Goal: Information Seeking & Learning: Learn about a topic

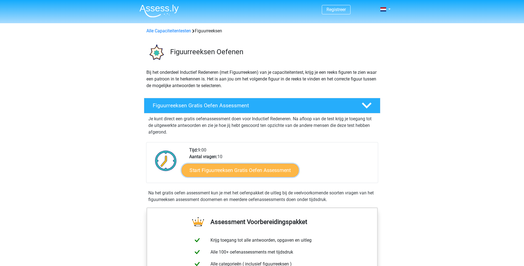
click at [232, 167] on link "Start Figuurreeksen Gratis Oefen Assessment" at bounding box center [239, 169] width 117 height 13
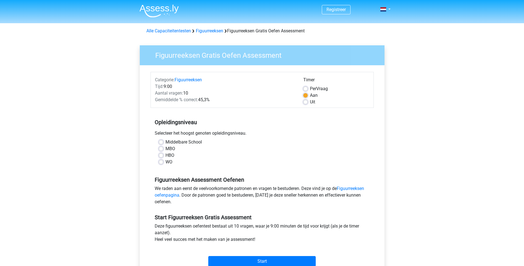
click at [165, 147] on label "MBO" at bounding box center [170, 148] width 10 height 7
click at [161, 147] on input "MBO" at bounding box center [161, 148] width 4 height 6
radio input "true"
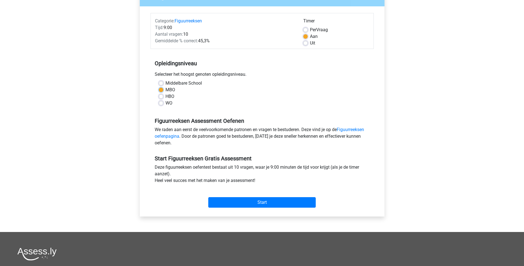
scroll to position [28, 0]
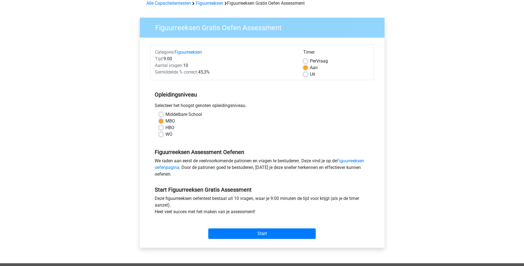
click at [310, 75] on label "Uit" at bounding box center [312, 74] width 5 height 7
click at [305, 75] on input "Uit" at bounding box center [305, 74] width 4 height 6
radio input "true"
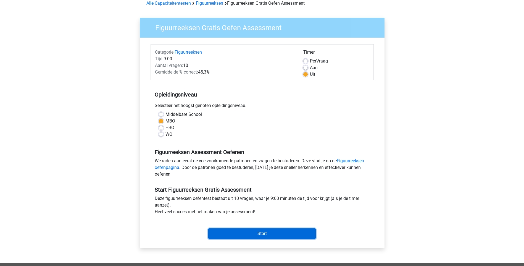
click at [268, 230] on input "Start" at bounding box center [261, 233] width 107 height 10
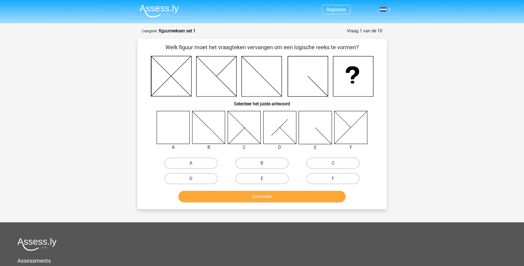
click at [192, 163] on input "A" at bounding box center [193, 165] width 4 height 4
radio input "true"
click at [255, 197] on button "Controleer" at bounding box center [261, 196] width 167 height 12
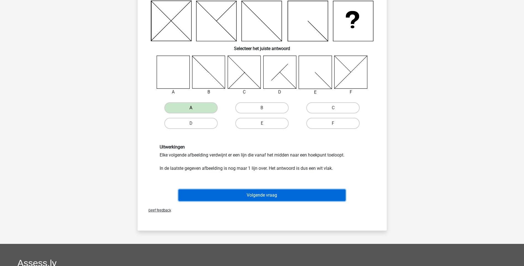
click at [262, 196] on button "Volgende vraag" at bounding box center [261, 195] width 167 height 12
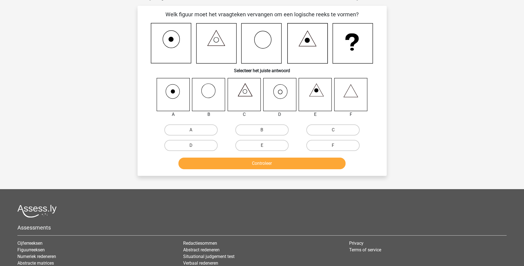
scroll to position [28, 0]
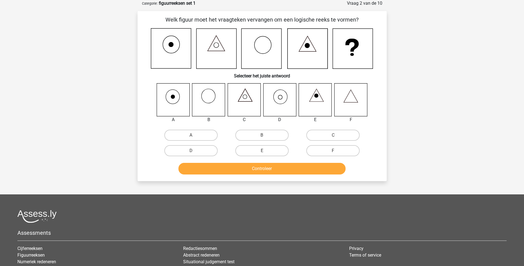
click at [277, 100] on icon at bounding box center [279, 99] width 33 height 33
click at [204, 152] on label "D" at bounding box center [190, 150] width 53 height 11
click at [194, 152] on input "D" at bounding box center [193, 152] width 4 height 4
radio input "true"
click at [224, 169] on button "Controleer" at bounding box center [261, 169] width 167 height 12
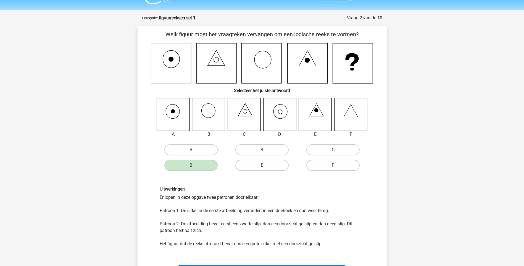
scroll to position [0, 0]
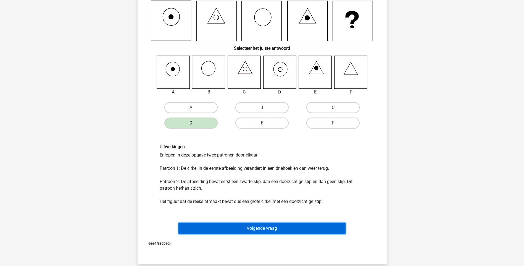
click at [285, 230] on button "Volgende vraag" at bounding box center [261, 228] width 167 height 12
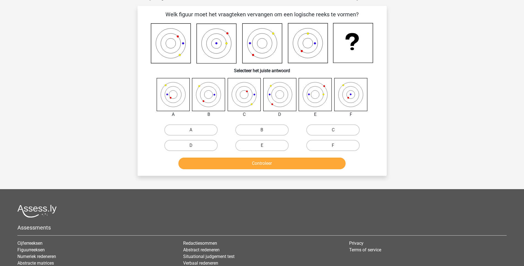
scroll to position [28, 0]
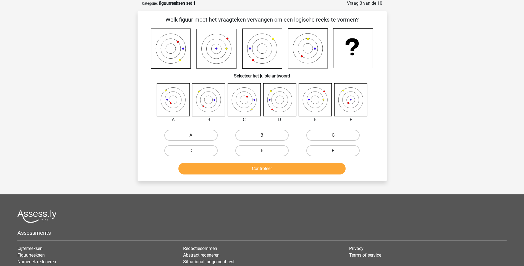
drag, startPoint x: 323, startPoint y: 149, endPoint x: 310, endPoint y: 158, distance: 15.4
click at [323, 150] on label "F" at bounding box center [332, 150] width 53 height 11
click at [333, 150] on input "F" at bounding box center [335, 152] width 4 height 4
radio input "true"
click at [292, 168] on button "Controleer" at bounding box center [261, 169] width 167 height 12
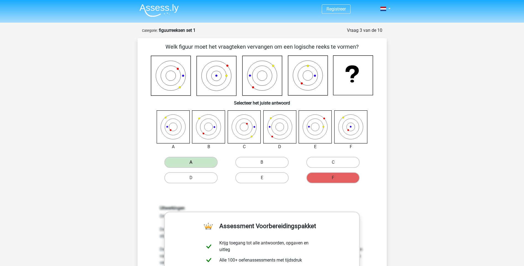
scroll to position [0, 0]
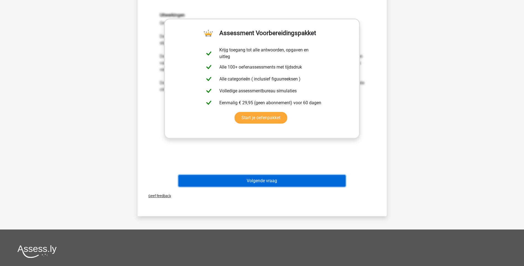
click at [277, 179] on button "Volgende vraag" at bounding box center [261, 181] width 167 height 12
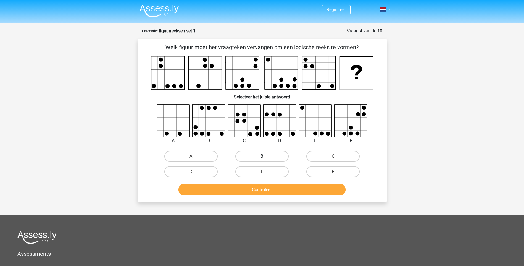
click at [260, 155] on label "B" at bounding box center [261, 155] width 53 height 11
click at [262, 156] on input "B" at bounding box center [264, 158] width 4 height 4
radio input "true"
click at [264, 187] on button "Controleer" at bounding box center [261, 190] width 167 height 12
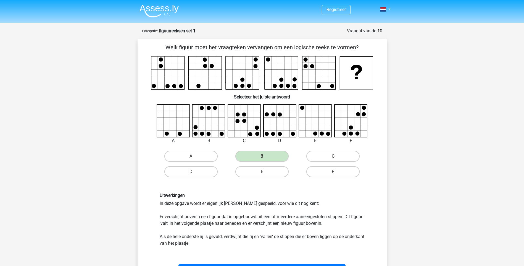
scroll to position [55, 0]
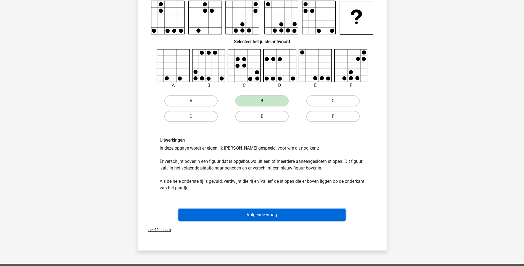
click at [265, 217] on button "Volgende vraag" at bounding box center [261, 215] width 167 height 12
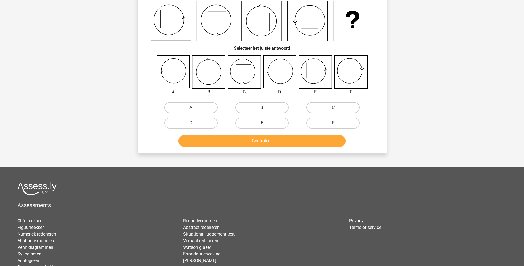
scroll to position [28, 0]
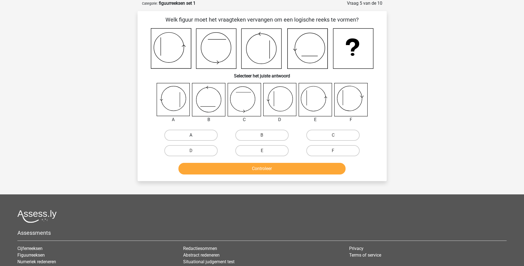
drag, startPoint x: 198, startPoint y: 134, endPoint x: 212, endPoint y: 153, distance: 24.2
click at [198, 134] on label "A" at bounding box center [190, 134] width 53 height 11
click at [194, 135] on input "A" at bounding box center [193, 137] width 4 height 4
radio input "true"
click at [225, 167] on button "Controleer" at bounding box center [261, 169] width 167 height 12
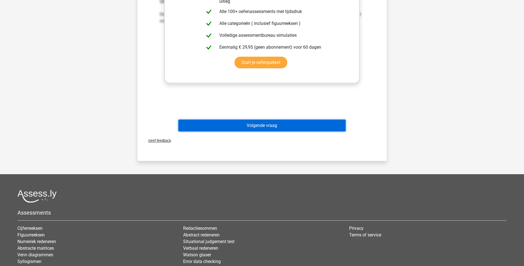
click at [252, 128] on button "Volgende vraag" at bounding box center [261, 126] width 167 height 12
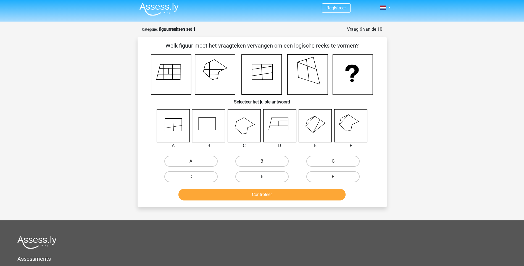
scroll to position [0, 0]
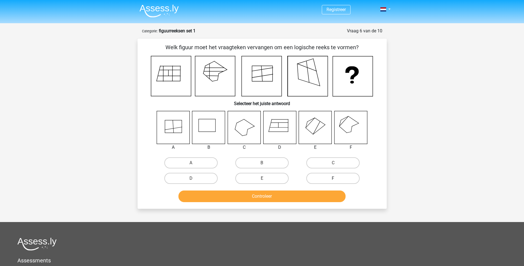
click at [328, 178] on label "F" at bounding box center [332, 178] width 53 height 11
click at [333, 178] on input "F" at bounding box center [335, 180] width 4 height 4
radio input "true"
click at [294, 194] on button "Controleer" at bounding box center [261, 196] width 167 height 12
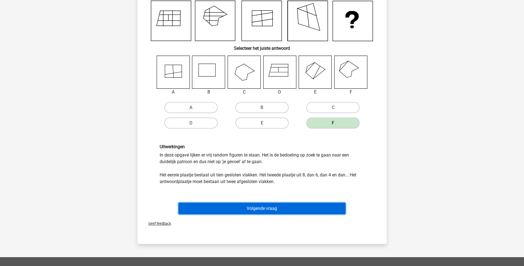
click at [287, 206] on button "Volgende vraag" at bounding box center [261, 208] width 167 height 12
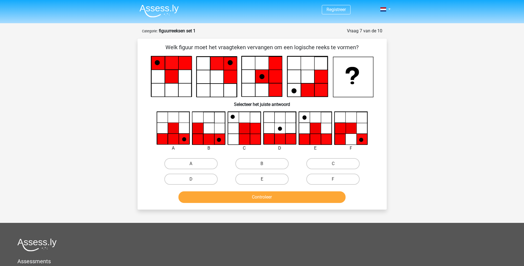
click at [264, 179] on input "E" at bounding box center [264, 181] width 4 height 4
radio input "true"
click at [265, 196] on button "Controleer" at bounding box center [261, 197] width 167 height 12
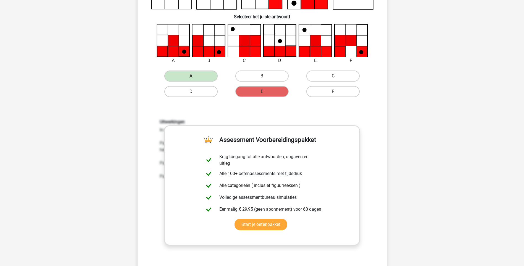
scroll to position [138, 0]
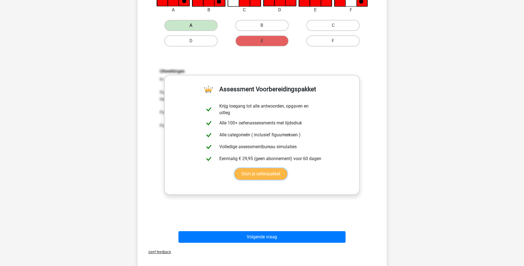
click at [286, 168] on link "Start je oefenpakket" at bounding box center [260, 174] width 53 height 12
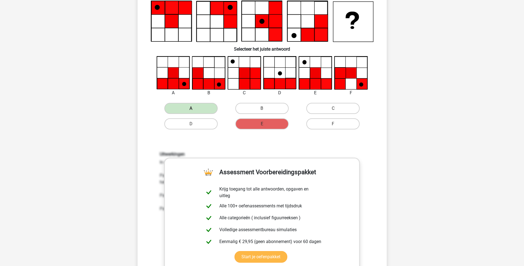
scroll to position [0, 0]
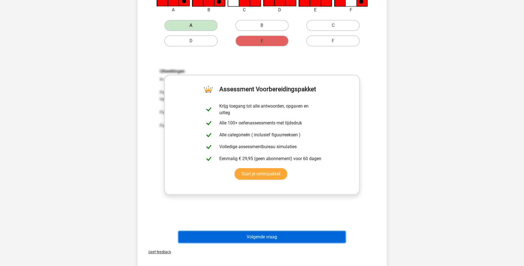
click at [277, 237] on button "Volgende vraag" at bounding box center [261, 237] width 167 height 12
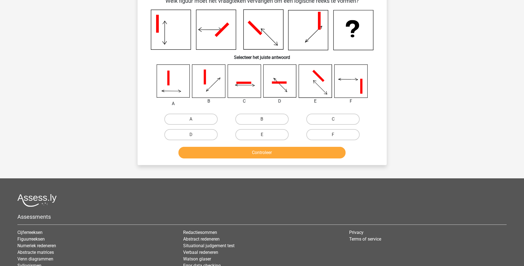
scroll to position [28, 0]
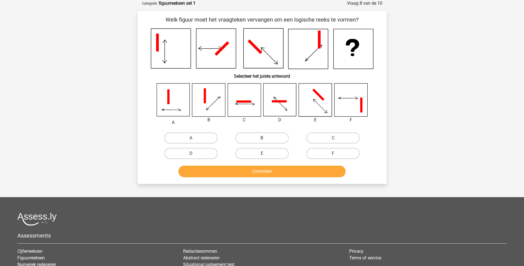
click at [252, 139] on label "B" at bounding box center [261, 137] width 53 height 11
click at [262, 139] on input "B" at bounding box center [264, 140] width 4 height 4
radio input "true"
click at [263, 175] on button "Controleer" at bounding box center [261, 171] width 167 height 12
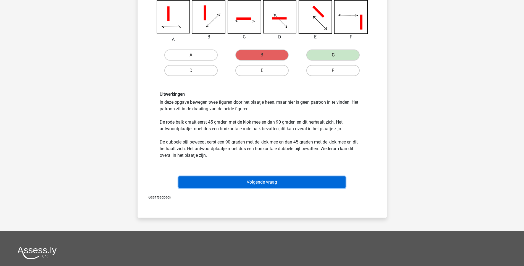
click at [272, 180] on button "Volgende vraag" at bounding box center [261, 182] width 167 height 12
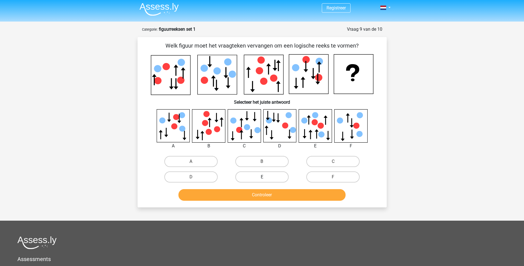
scroll to position [0, 0]
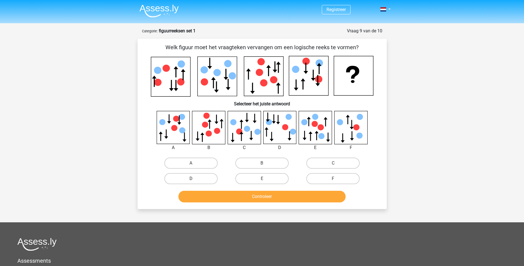
click at [201, 177] on label "D" at bounding box center [190, 178] width 53 height 11
click at [194, 178] on input "D" at bounding box center [193, 180] width 4 height 4
radio input "true"
click at [232, 196] on button "Controleer" at bounding box center [261, 196] width 167 height 12
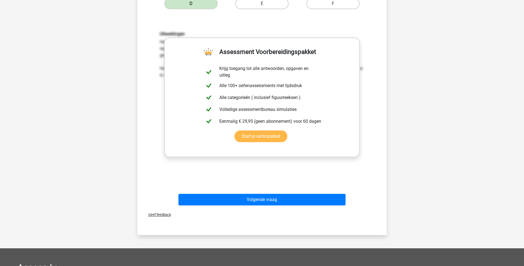
scroll to position [138, 0]
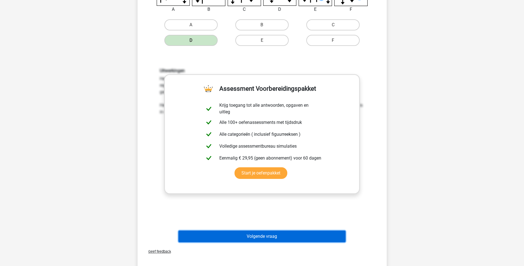
click at [281, 239] on button "Volgende vraag" at bounding box center [261, 236] width 167 height 12
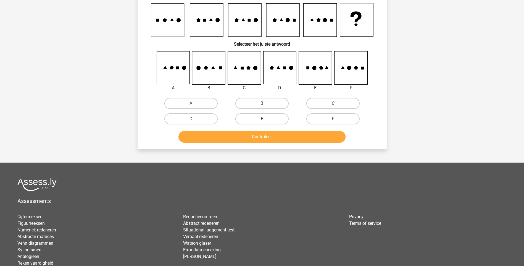
scroll to position [28, 0]
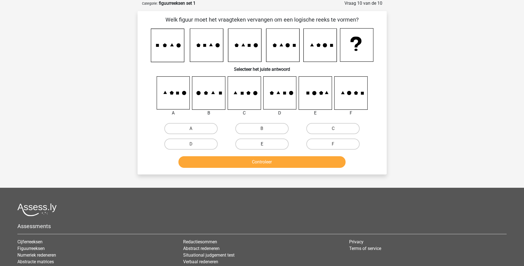
click at [255, 145] on label "E" at bounding box center [261, 143] width 53 height 11
click at [262, 145] on input "E" at bounding box center [264, 146] width 4 height 4
radio input "true"
click at [257, 157] on button "Controleer" at bounding box center [261, 162] width 167 height 12
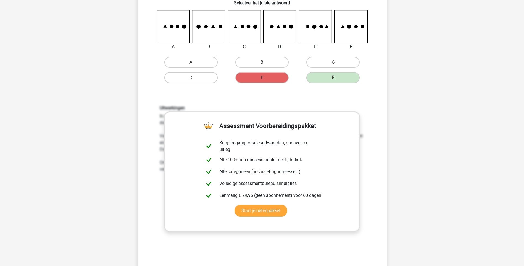
scroll to position [138, 0]
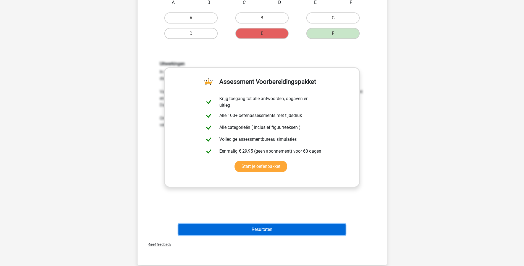
click at [287, 229] on button "Resultaten" at bounding box center [261, 229] width 167 height 12
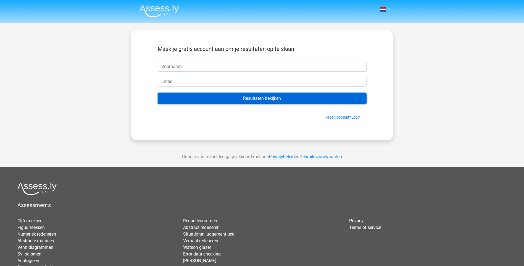
click at [251, 95] on input "Resultaten bekijken" at bounding box center [262, 98] width 209 height 10
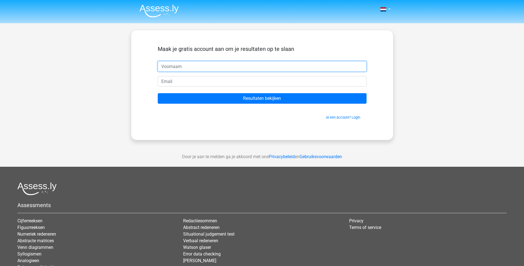
click at [190, 67] on input "text" at bounding box center [262, 66] width 209 height 10
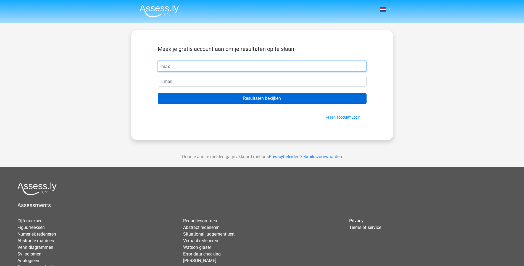
type input "max"
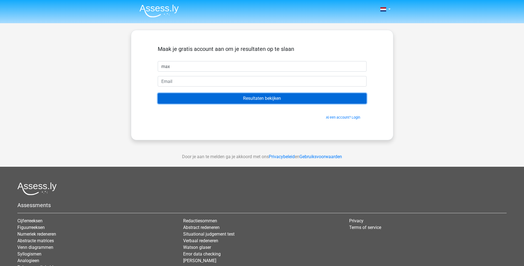
click at [248, 100] on input "Resultaten bekijken" at bounding box center [262, 98] width 209 height 10
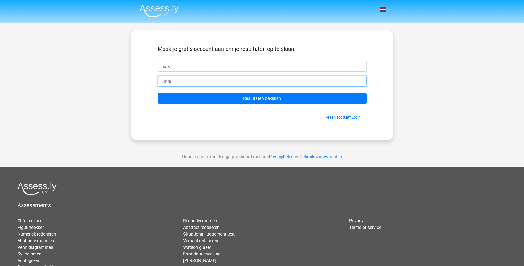
click at [214, 81] on input "email" at bounding box center [262, 81] width 209 height 10
type input "[EMAIL_ADDRESS][DOMAIN_NAME]"
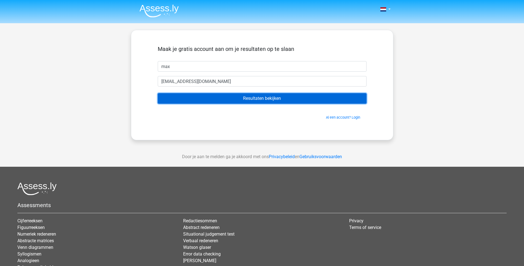
click at [231, 96] on input "Resultaten bekijken" at bounding box center [262, 98] width 209 height 10
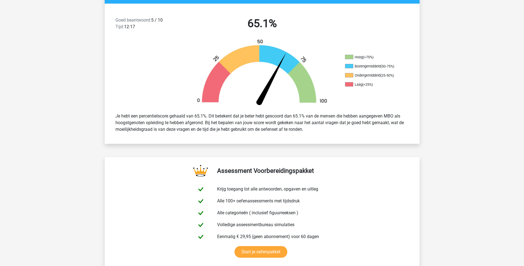
scroll to position [138, 0]
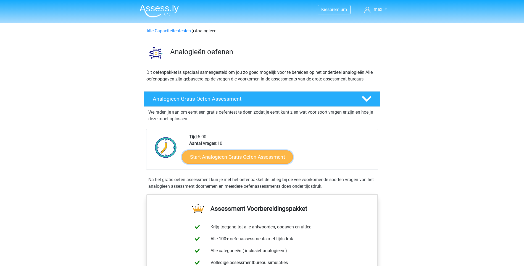
click at [238, 160] on link "Start Analogieen Gratis Oefen Assessment" at bounding box center [237, 156] width 111 height 13
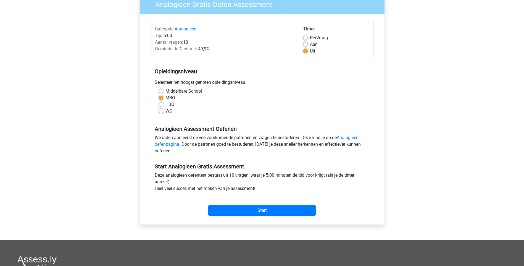
scroll to position [55, 0]
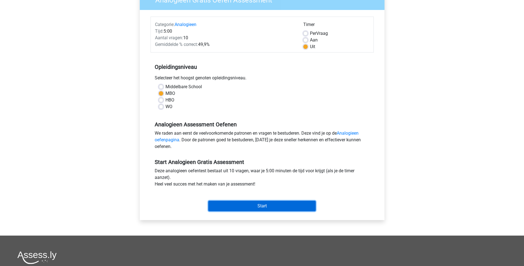
click at [251, 206] on input "Start" at bounding box center [261, 205] width 107 height 10
click at [247, 205] on input "Start" at bounding box center [261, 205] width 107 height 10
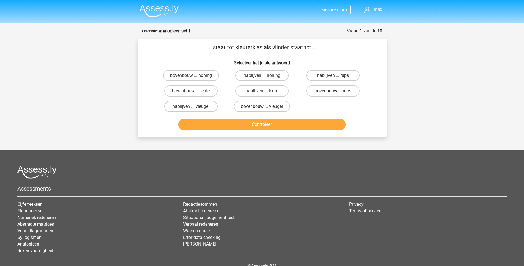
click at [324, 91] on label "bovenbouw ... rups" at bounding box center [332, 90] width 53 height 11
click at [333, 91] on input "bovenbouw ... rups" at bounding box center [335, 93] width 4 height 4
radio input "true"
click at [280, 123] on button "Controleer" at bounding box center [261, 124] width 167 height 12
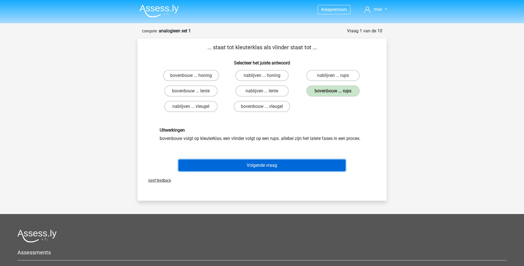
click at [269, 168] on button "Volgende vraag" at bounding box center [261, 165] width 167 height 12
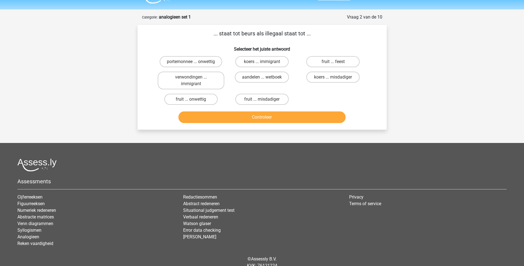
scroll to position [28, 0]
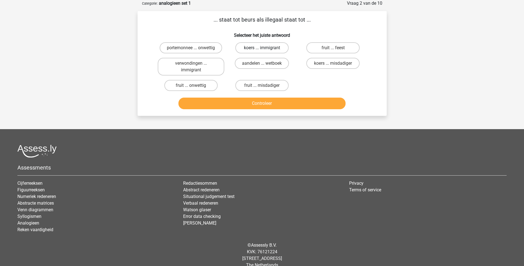
click at [269, 46] on label "koers ... immigrant" at bounding box center [261, 47] width 53 height 11
click at [265, 48] on input "koers ... immigrant" at bounding box center [264, 50] width 4 height 4
radio input "true"
click at [264, 98] on button "Controleer" at bounding box center [261, 103] width 167 height 12
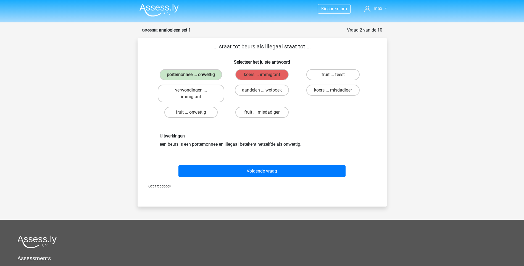
scroll to position [0, 0]
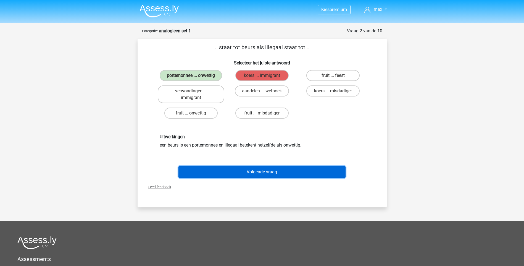
click at [268, 174] on button "Volgende vraag" at bounding box center [261, 172] width 167 height 12
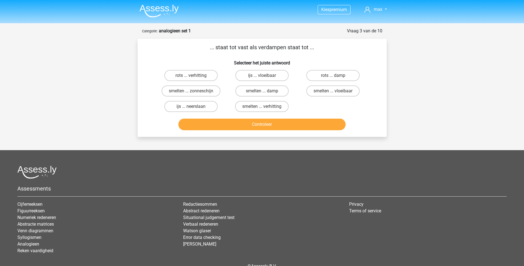
scroll to position [28, 0]
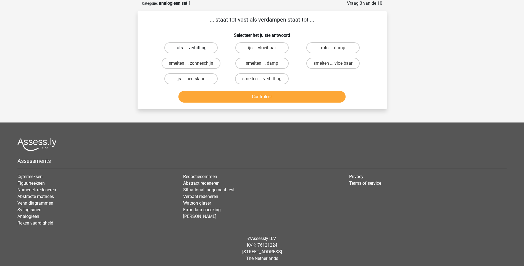
click at [196, 47] on label "rots ... verhitting" at bounding box center [190, 47] width 53 height 11
click at [194, 48] on input "rots ... verhitting" at bounding box center [193, 50] width 4 height 4
radio input "true"
click at [251, 97] on button "Controleer" at bounding box center [261, 97] width 167 height 12
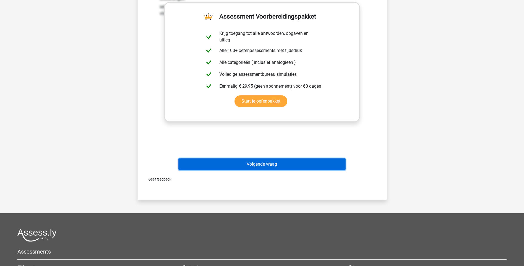
click at [277, 168] on button "Volgende vraag" at bounding box center [261, 164] width 167 height 12
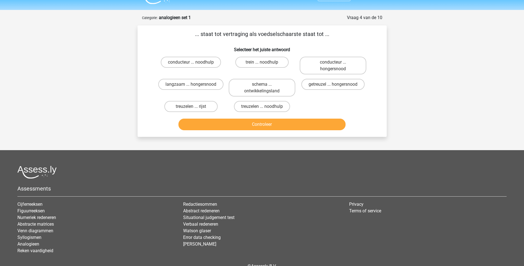
scroll to position [0, 0]
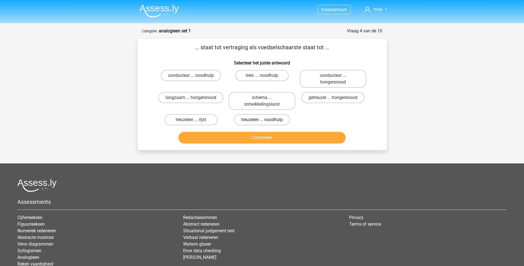
click at [267, 121] on label "treuzelen ... noodhulp" at bounding box center [262, 119] width 56 height 11
click at [265, 121] on input "treuzelen ... noodhulp" at bounding box center [264, 122] width 4 height 4
radio input "true"
click at [271, 135] on button "Controleer" at bounding box center [261, 138] width 167 height 12
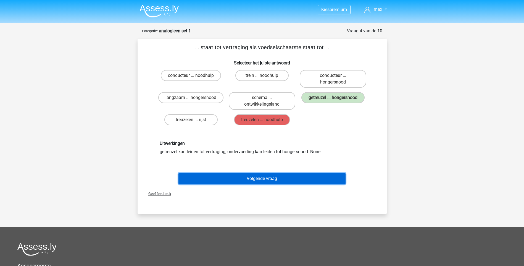
click at [259, 176] on button "Volgende vraag" at bounding box center [261, 179] width 167 height 12
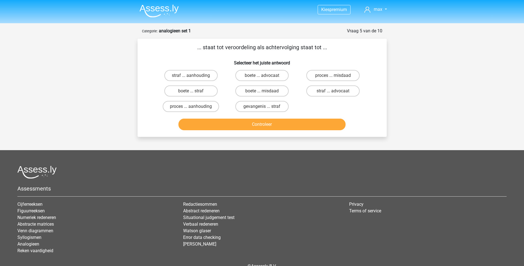
click at [264, 91] on input "boete ... misdaad" at bounding box center [264, 93] width 4 height 4
radio input "true"
click at [267, 121] on button "Controleer" at bounding box center [261, 124] width 167 height 12
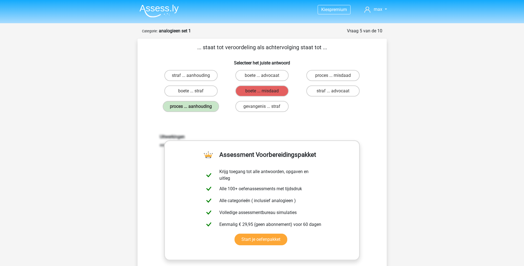
click at [280, 92] on label "boete ... misdaad" at bounding box center [261, 90] width 53 height 11
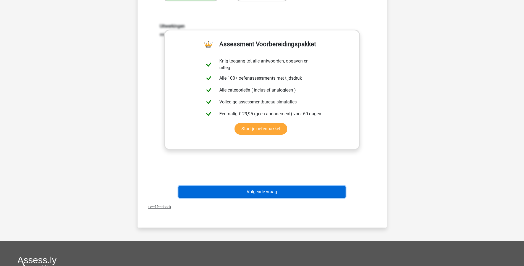
click at [279, 190] on button "Volgende vraag" at bounding box center [261, 192] width 167 height 12
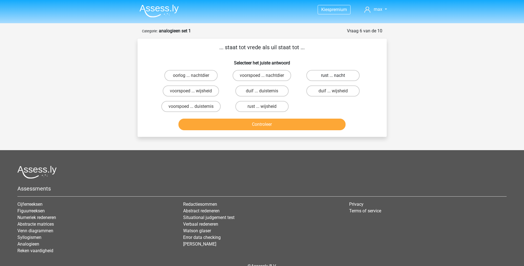
click at [340, 76] on label "rust ... nacht" at bounding box center [332, 75] width 53 height 11
click at [336, 76] on input "rust ... nacht" at bounding box center [335, 77] width 4 height 4
radio input "true"
click at [304, 124] on button "Controleer" at bounding box center [261, 124] width 167 height 12
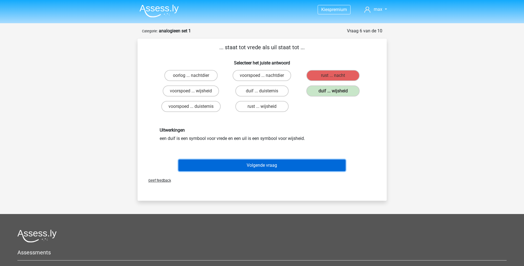
click at [287, 164] on button "Volgende vraag" at bounding box center [261, 165] width 167 height 12
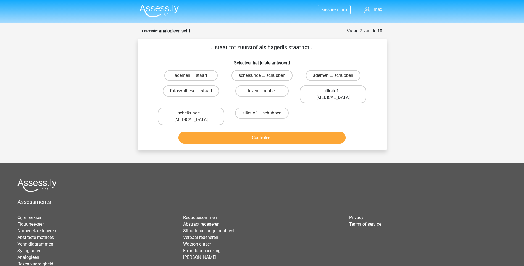
click at [332, 91] on label "stikstof ... krokodil" at bounding box center [332, 94] width 67 height 18
click at [333, 91] on input "stikstof ... krokodil" at bounding box center [335, 93] width 4 height 4
radio input "true"
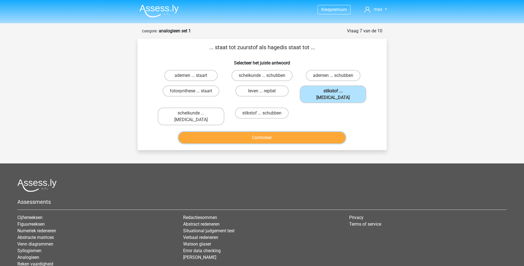
click at [301, 132] on button "Controleer" at bounding box center [261, 138] width 167 height 12
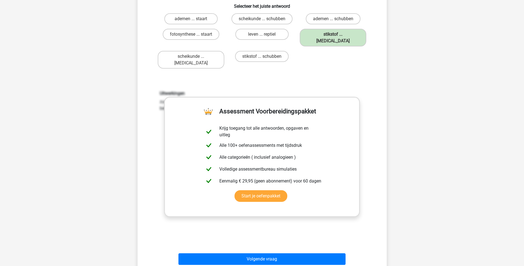
scroll to position [28, 0]
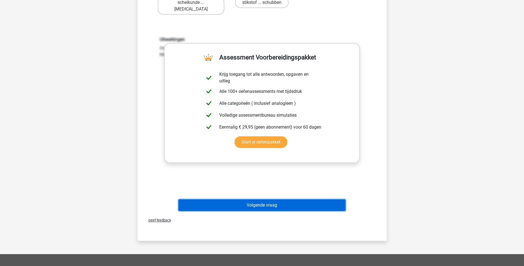
click at [297, 199] on button "Volgende vraag" at bounding box center [261, 205] width 167 height 12
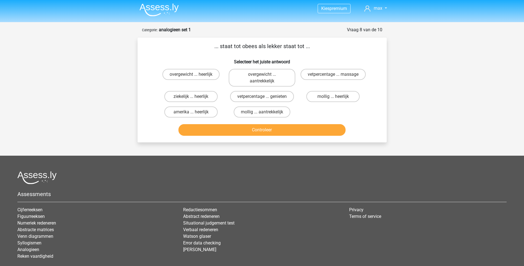
scroll to position [0, 0]
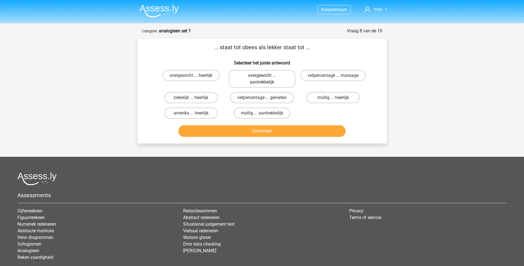
click at [267, 81] on label "overgewicht ... aantrekkelijk" at bounding box center [262, 79] width 67 height 18
click at [265, 79] on input "overgewicht ... aantrekkelijk" at bounding box center [264, 77] width 4 height 4
radio input "true"
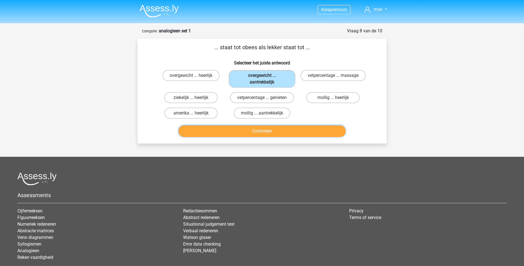
click at [281, 129] on button "Controleer" at bounding box center [261, 131] width 167 height 12
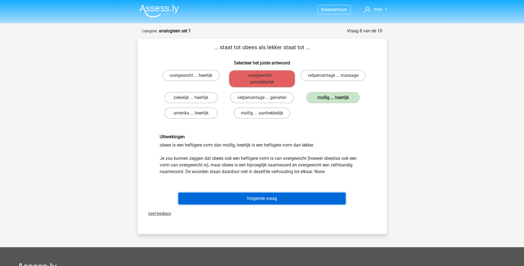
click at [295, 200] on button "Volgende vraag" at bounding box center [261, 198] width 167 height 12
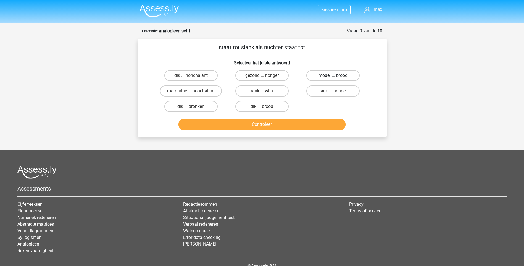
click at [349, 73] on label "model ... brood" at bounding box center [332, 75] width 53 height 11
click at [336, 75] on input "model ... brood" at bounding box center [335, 77] width 4 height 4
radio input "true"
click at [297, 124] on button "Controleer" at bounding box center [261, 124] width 167 height 12
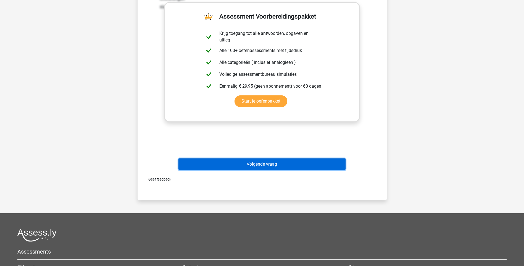
click at [264, 164] on button "Volgende vraag" at bounding box center [261, 164] width 167 height 12
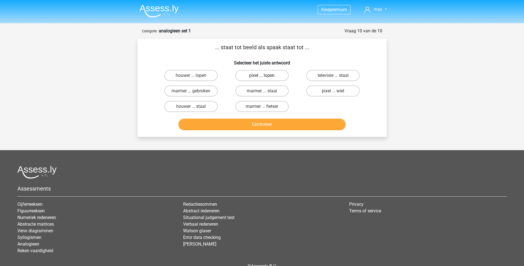
click at [277, 73] on label "pixel ... lopen" at bounding box center [261, 75] width 53 height 11
click at [265, 75] on input "pixel ... lopen" at bounding box center [264, 77] width 4 height 4
radio input "true"
click at [328, 89] on label "pixel ... wiel" at bounding box center [332, 90] width 53 height 11
click at [333, 91] on input "pixel ... wiel" at bounding box center [335, 93] width 4 height 4
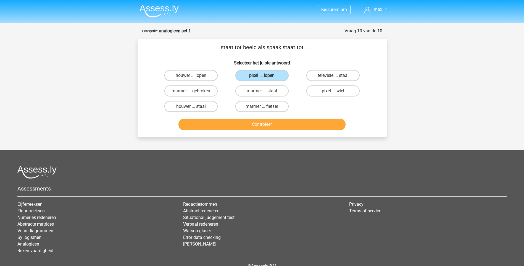
radio input "true"
click at [284, 124] on button "Controleer" at bounding box center [261, 124] width 167 height 12
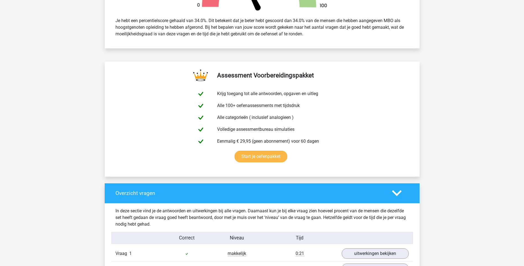
scroll to position [276, 0]
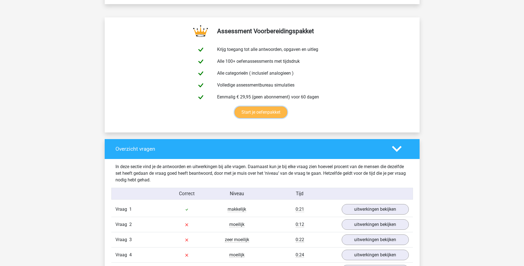
click at [264, 115] on link "Start je oefenpakket" at bounding box center [260, 112] width 53 height 12
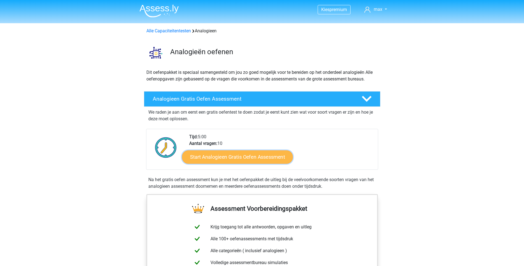
click at [228, 156] on link "Start Analogieen Gratis Oefen Assessment" at bounding box center [237, 156] width 111 height 13
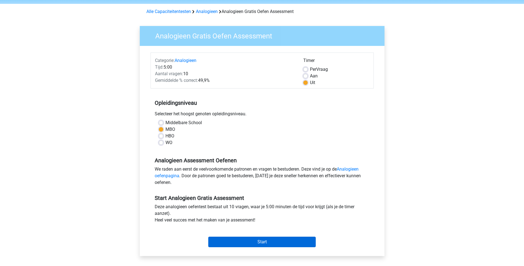
scroll to position [28, 0]
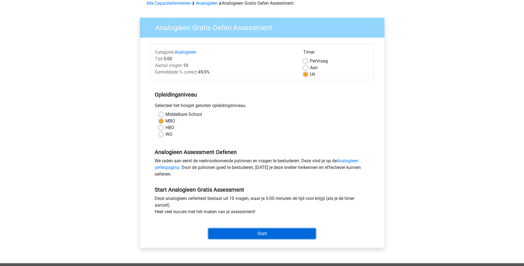
click at [260, 237] on input "Start" at bounding box center [261, 233] width 107 height 10
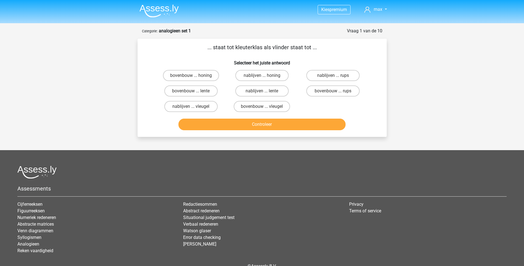
click at [335, 92] on input "bovenbouw ... rups" at bounding box center [335, 93] width 4 height 4
radio input "true"
click at [294, 126] on button "Controleer" at bounding box center [261, 124] width 167 height 12
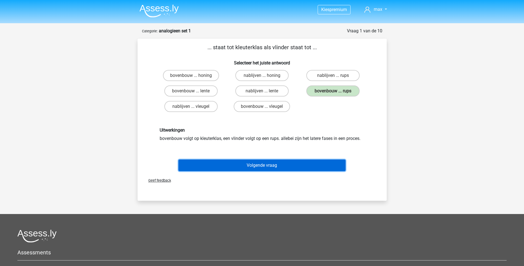
click at [266, 164] on button "Volgende vraag" at bounding box center [261, 165] width 167 height 12
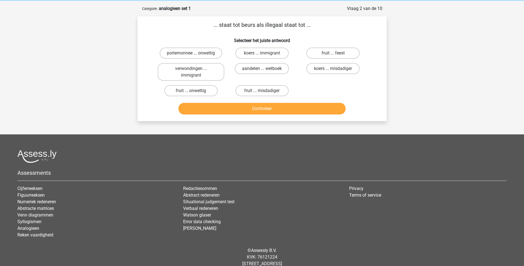
scroll to position [28, 0]
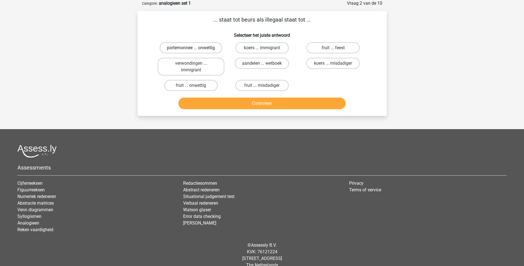
click at [201, 46] on label "portemonnee ... onwettig" at bounding box center [191, 47] width 62 height 11
click at [194, 48] on input "portemonnee ... onwettig" at bounding box center [193, 50] width 4 height 4
radio input "true"
click at [261, 103] on button "Controleer" at bounding box center [261, 103] width 167 height 12
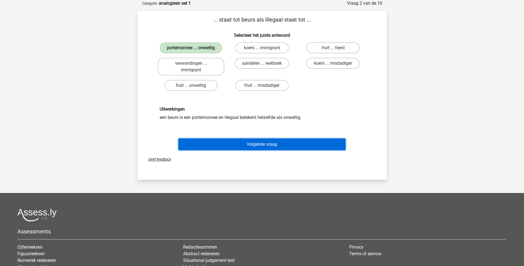
click at [273, 142] on button "Volgende vraag" at bounding box center [261, 144] width 167 height 12
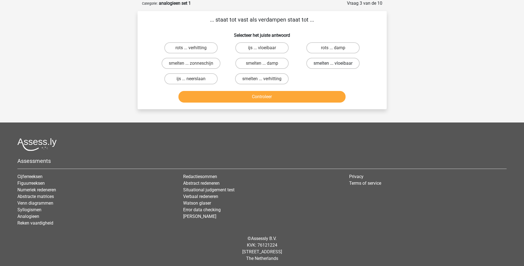
click at [323, 62] on label "smelten ... vloeibaar" at bounding box center [332, 63] width 53 height 11
click at [333, 63] on input "smelten ... vloeibaar" at bounding box center [335, 65] width 4 height 4
radio input "true"
click at [296, 96] on button "Controleer" at bounding box center [261, 97] width 167 height 12
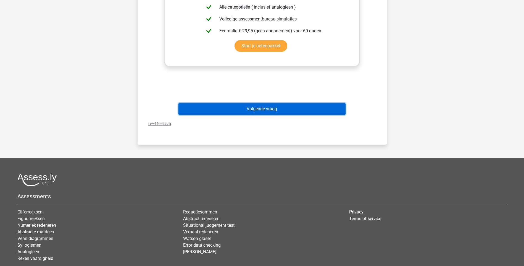
click at [275, 111] on button "Volgende vraag" at bounding box center [261, 109] width 167 height 12
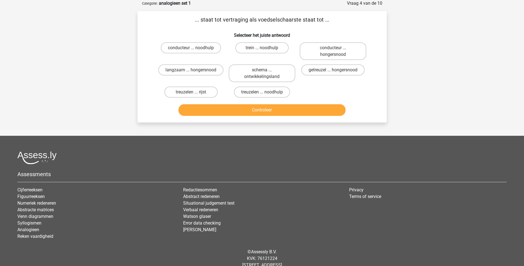
scroll to position [0, 0]
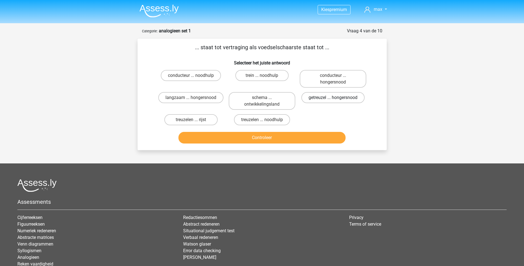
click at [337, 97] on label "getreuzel ... hongersnood" at bounding box center [332, 97] width 63 height 11
click at [336, 97] on input "getreuzel ... hongersnood" at bounding box center [335, 99] width 4 height 4
radio input "true"
click at [303, 135] on button "Controleer" at bounding box center [261, 138] width 167 height 12
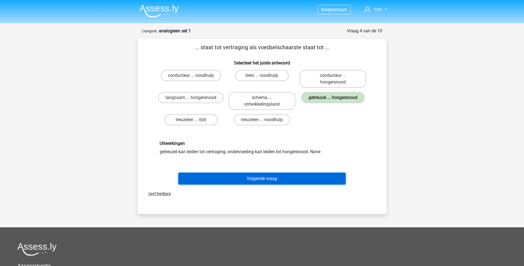
click at [275, 179] on button "Volgende vraag" at bounding box center [261, 179] width 167 height 12
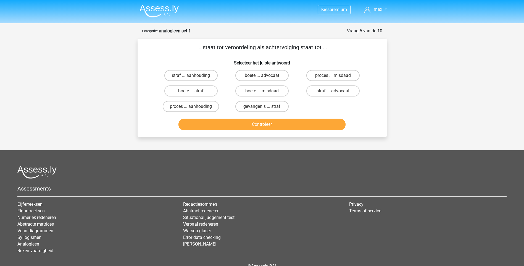
scroll to position [28, 0]
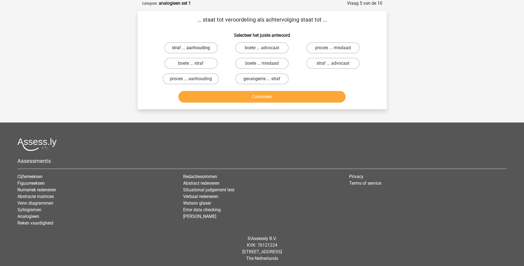
click at [194, 47] on label "straf ... aanhouding" at bounding box center [190, 47] width 53 height 11
click at [194, 48] on input "straf ... aanhouding" at bounding box center [193, 50] width 4 height 4
radio input "true"
click at [235, 95] on button "Controleer" at bounding box center [261, 97] width 167 height 12
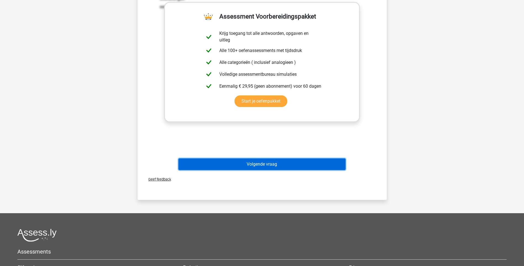
click at [269, 167] on button "Volgende vraag" at bounding box center [261, 164] width 167 height 12
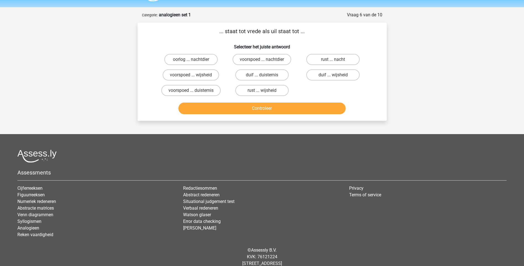
scroll to position [0, 0]
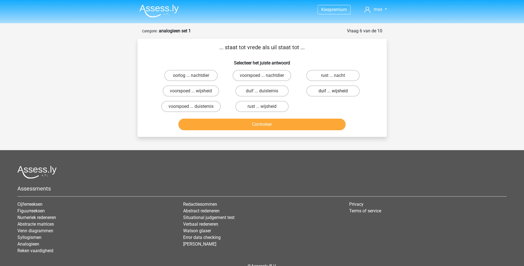
click at [331, 94] on label "duif ... wijsheid" at bounding box center [332, 90] width 53 height 11
click at [333, 94] on input "duif ... wijsheid" at bounding box center [335, 93] width 4 height 4
radio input "true"
click at [296, 125] on button "Controleer" at bounding box center [261, 124] width 167 height 12
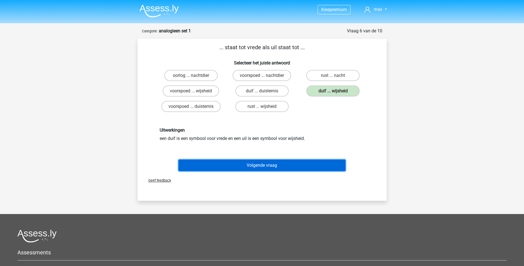
click at [291, 165] on button "Volgende vraag" at bounding box center [261, 165] width 167 height 12
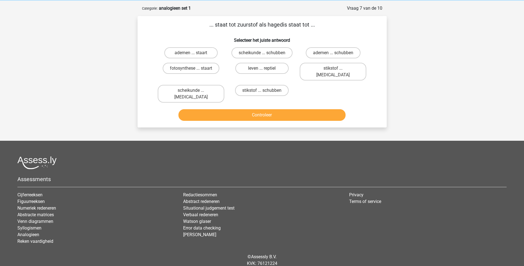
scroll to position [28, 0]
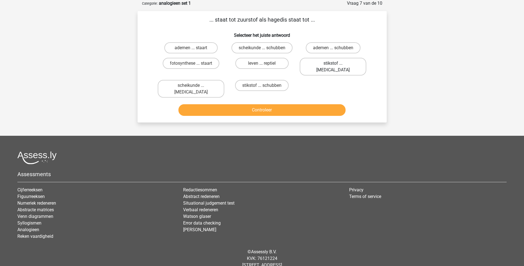
click at [347, 61] on label "stikstof ... [MEDICAL_DATA]" at bounding box center [332, 67] width 67 height 18
click at [336, 63] on input "stikstof ... [MEDICAL_DATA]" at bounding box center [335, 65] width 4 height 4
radio input "true"
click at [290, 104] on button "Controleer" at bounding box center [261, 110] width 167 height 12
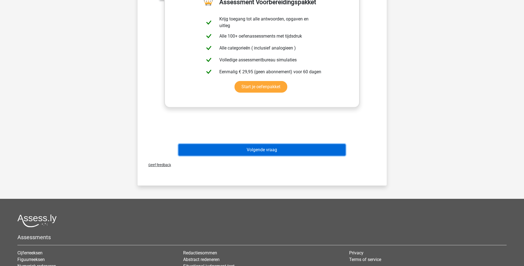
click at [273, 144] on button "Volgende vraag" at bounding box center [261, 150] width 167 height 12
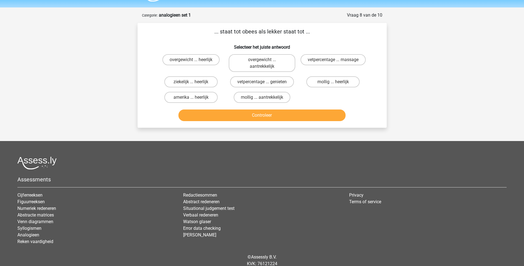
scroll to position [0, 0]
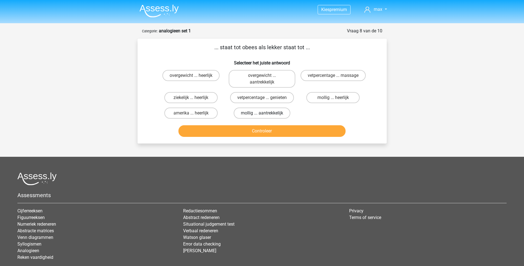
click at [277, 112] on label "mollig ... aantrekkelijk" at bounding box center [262, 112] width 57 height 11
click at [265, 113] on input "mollig ... aantrekkelijk" at bounding box center [264, 115] width 4 height 4
radio input "true"
click at [275, 129] on button "Controleer" at bounding box center [261, 131] width 167 height 12
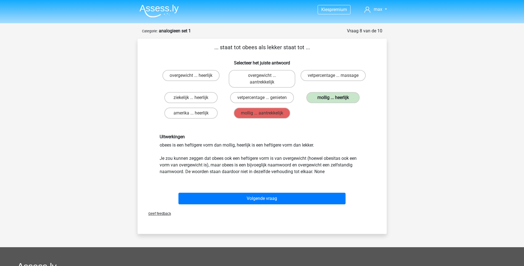
click at [342, 99] on label "mollig ... heerlijk" at bounding box center [332, 97] width 53 height 11
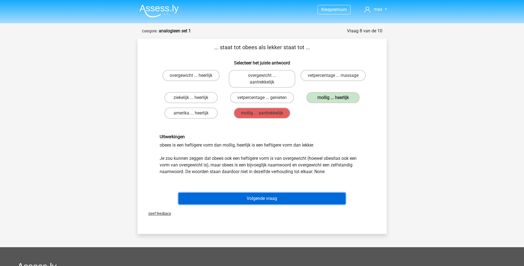
click at [283, 197] on button "Volgende vraag" at bounding box center [261, 198] width 167 height 12
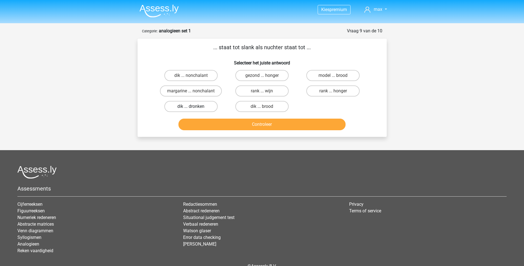
click at [201, 106] on label "dik ... dronken" at bounding box center [190, 106] width 53 height 11
click at [194, 106] on input "dik ... dronken" at bounding box center [193, 108] width 4 height 4
radio input "true"
click at [246, 122] on button "Controleer" at bounding box center [261, 124] width 167 height 12
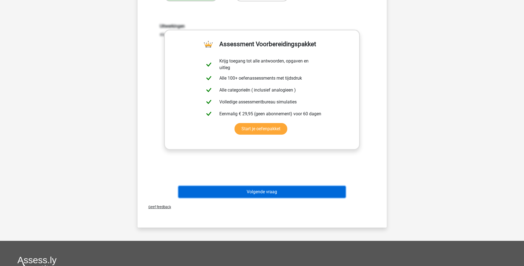
click at [293, 191] on button "Volgende vraag" at bounding box center [261, 192] width 167 height 12
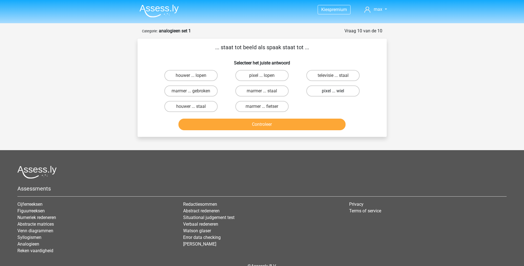
click at [341, 92] on label "pixel ... wiel" at bounding box center [332, 90] width 53 height 11
click at [336, 92] on input "pixel ... wiel" at bounding box center [335, 93] width 4 height 4
radio input "true"
click at [301, 124] on button "Controleer" at bounding box center [261, 124] width 167 height 12
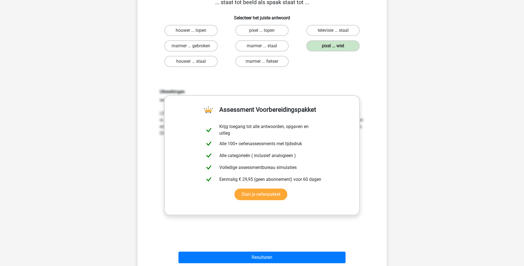
scroll to position [138, 0]
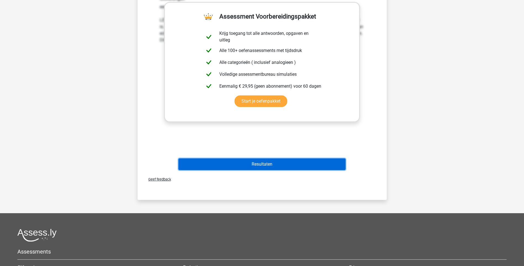
click at [277, 164] on button "Resultaten" at bounding box center [261, 164] width 167 height 12
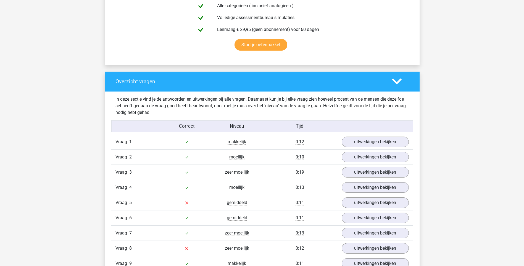
scroll to position [386, 0]
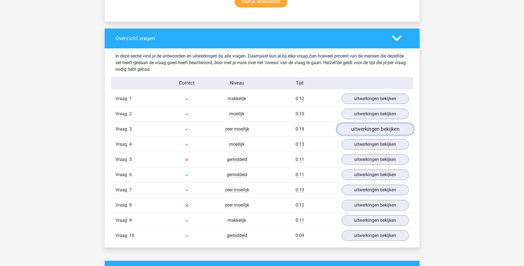
click at [355, 131] on link "uitwerkingen bekijken" at bounding box center [374, 129] width 77 height 12
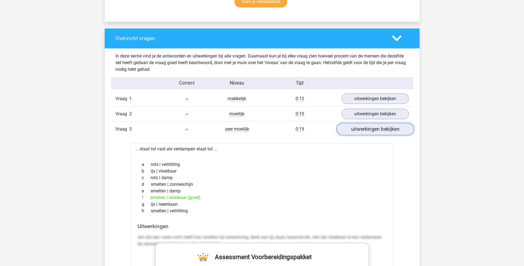
click at [355, 130] on link "uitwerkingen bekijken" at bounding box center [374, 129] width 77 height 12
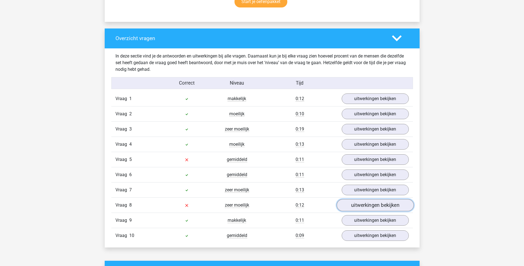
click at [365, 204] on link "uitwerkingen bekijken" at bounding box center [374, 205] width 77 height 12
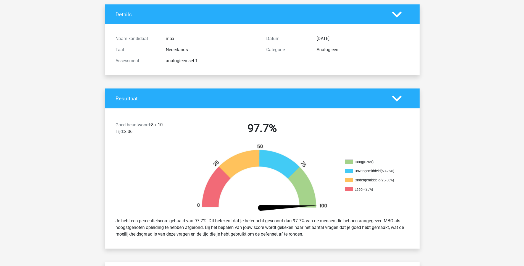
scroll to position [0, 0]
